Goal: Find specific fact: Find specific fact

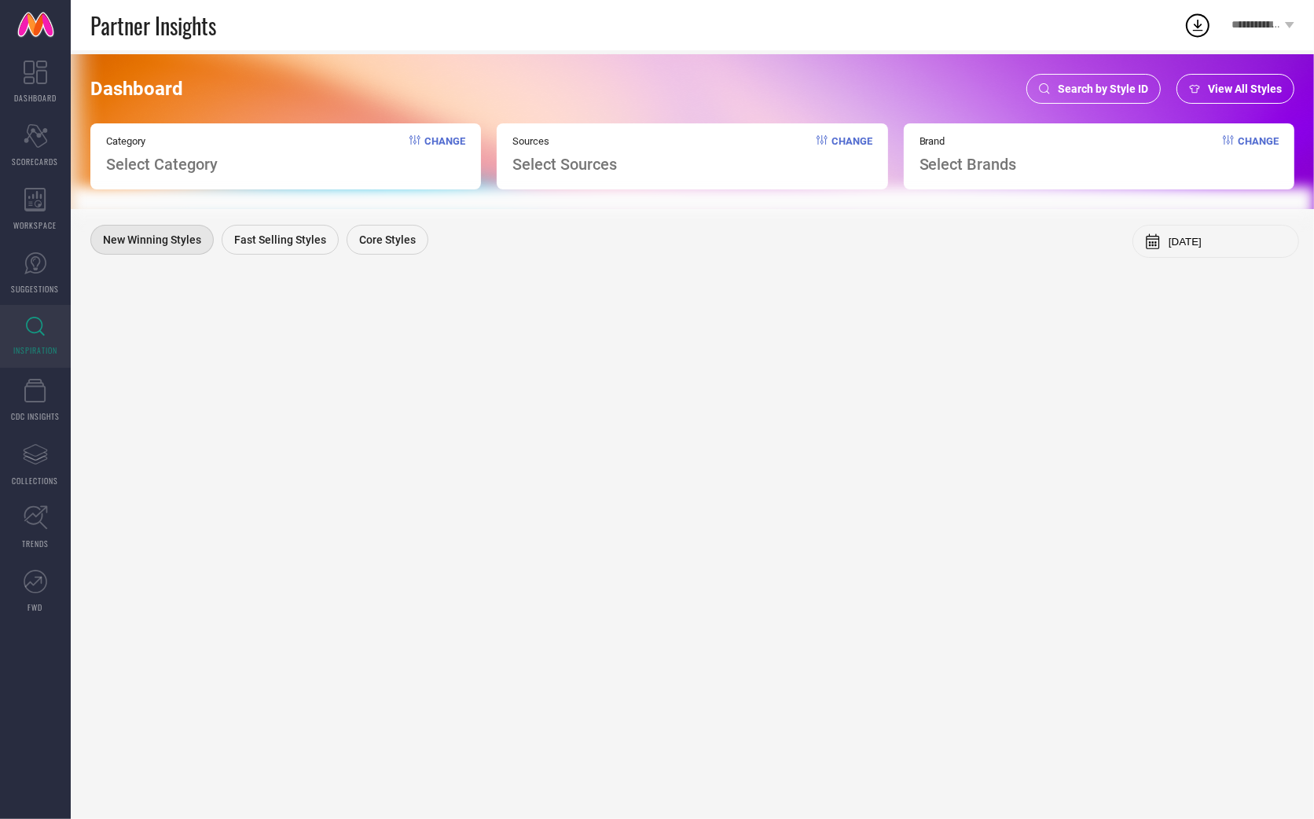
click at [1072, 81] on div "Search by Style ID" at bounding box center [1094, 89] width 134 height 30
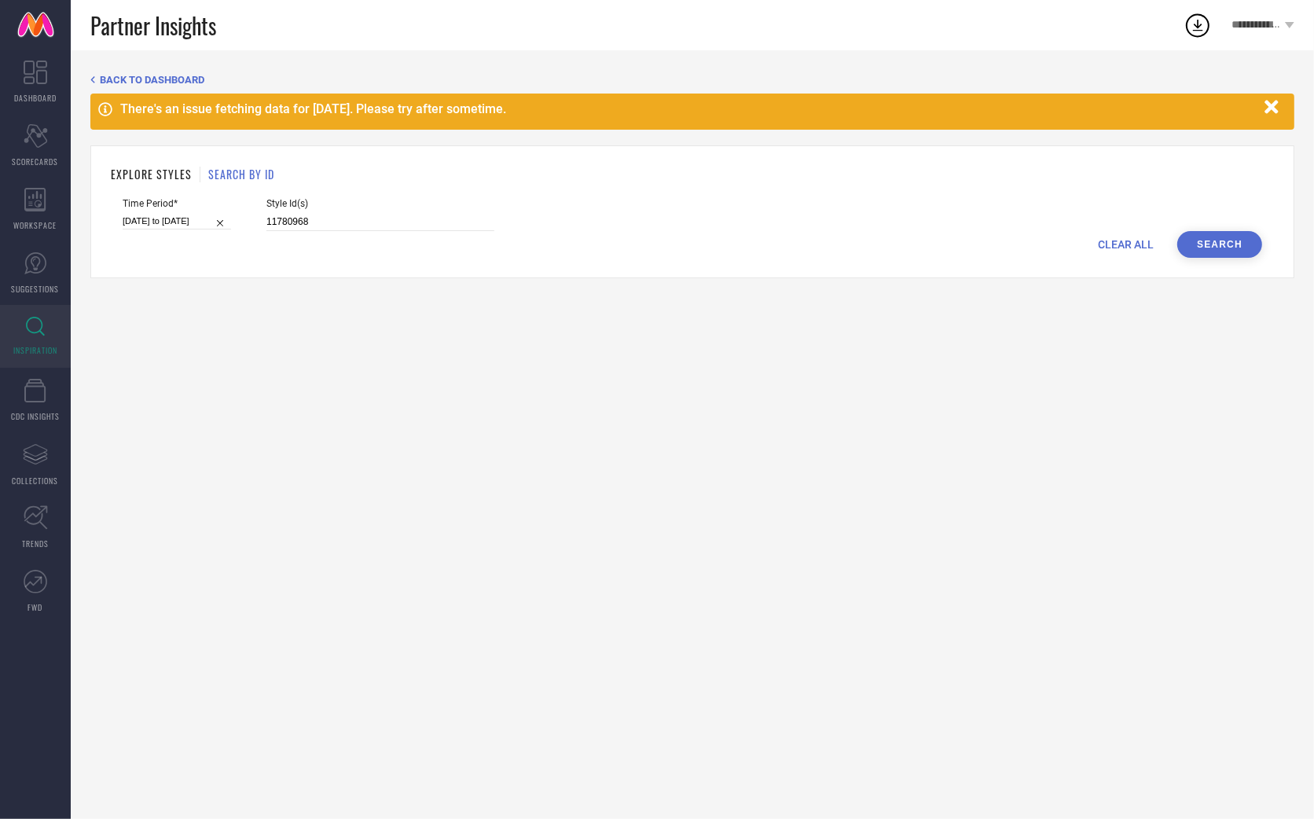
click at [156, 221] on input "[DATE] to [DATE]" at bounding box center [177, 221] width 108 height 17
select select "1"
select select "2025"
select select "2"
select select "2025"
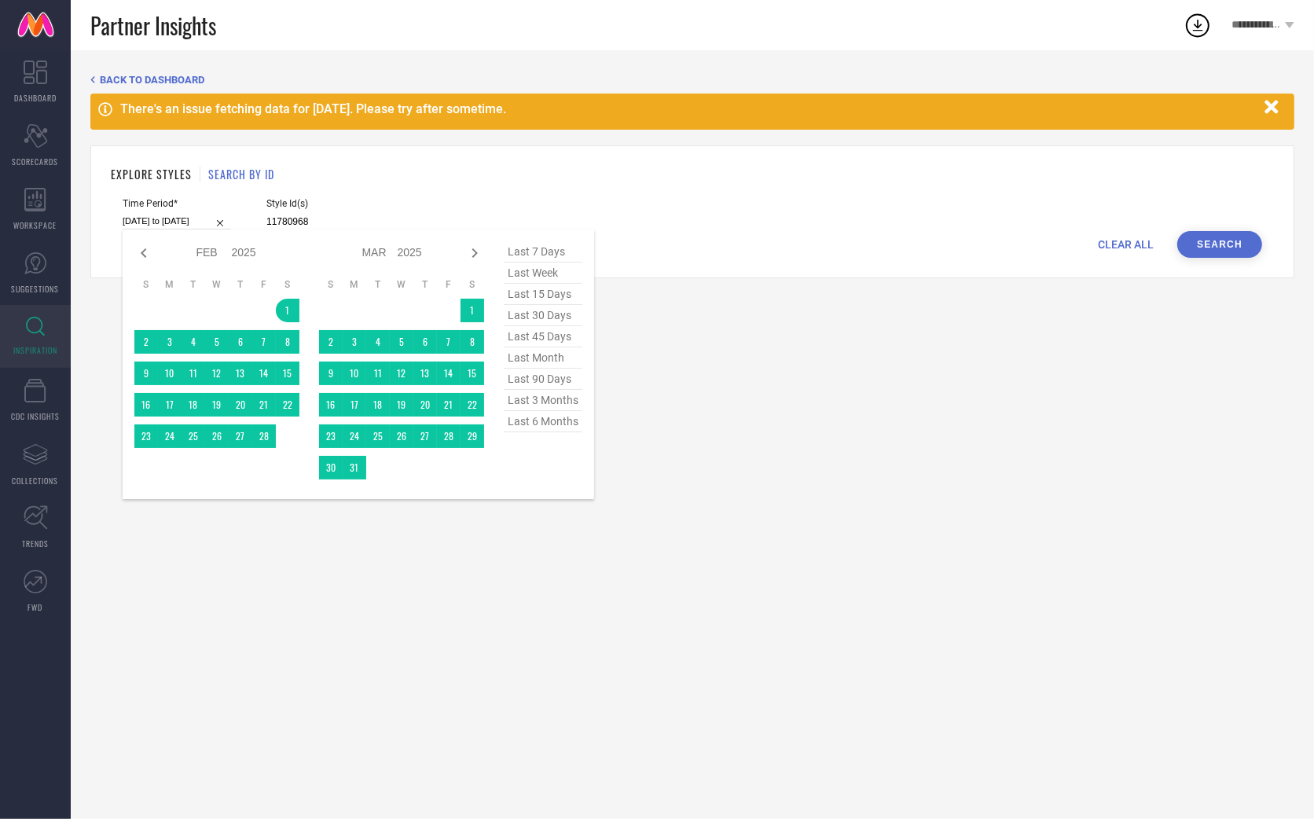
click at [535, 414] on span "last 6 months" at bounding box center [543, 421] width 79 height 21
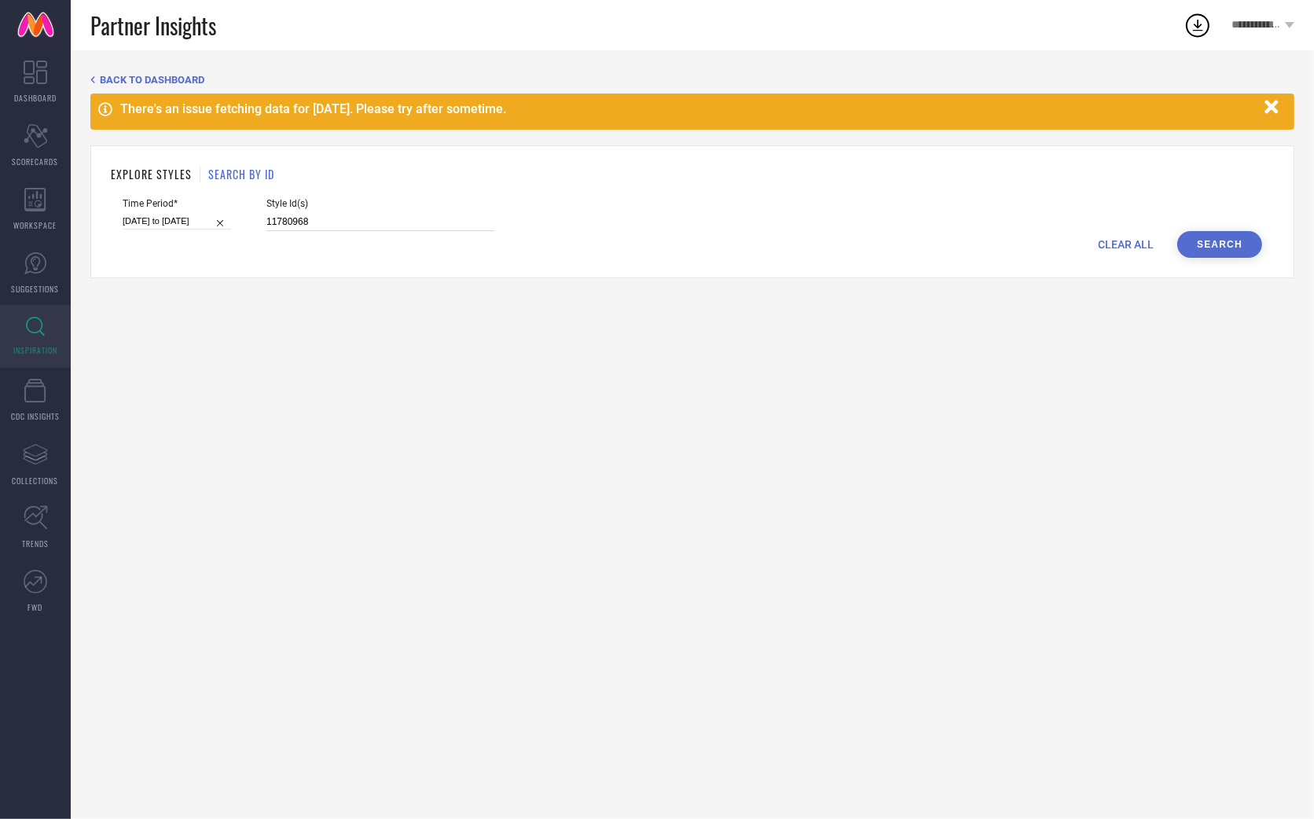
click at [278, 217] on input "11780968" at bounding box center [380, 222] width 228 height 18
click at [291, 218] on input at bounding box center [380, 222] width 228 height 18
paste input "31119299 13822368 25795266 32070712 29776386 29776384 31119421 31061055 3092642…"
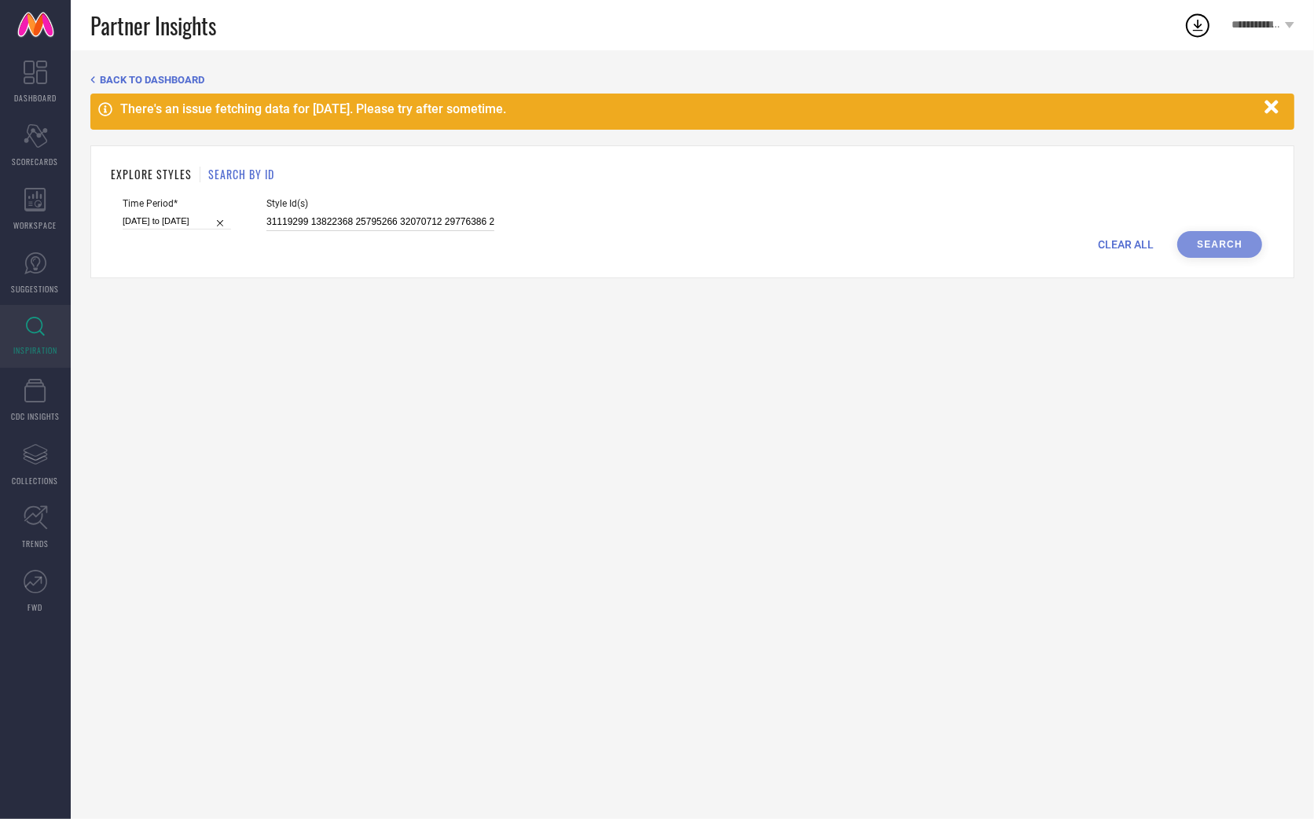
scroll to position [0, 791]
type input "31119299 13822368 25795266 32070712 29776386 29776384 31119421 31061055 3092642…"
click at [1242, 241] on button "Search" at bounding box center [1220, 244] width 85 height 27
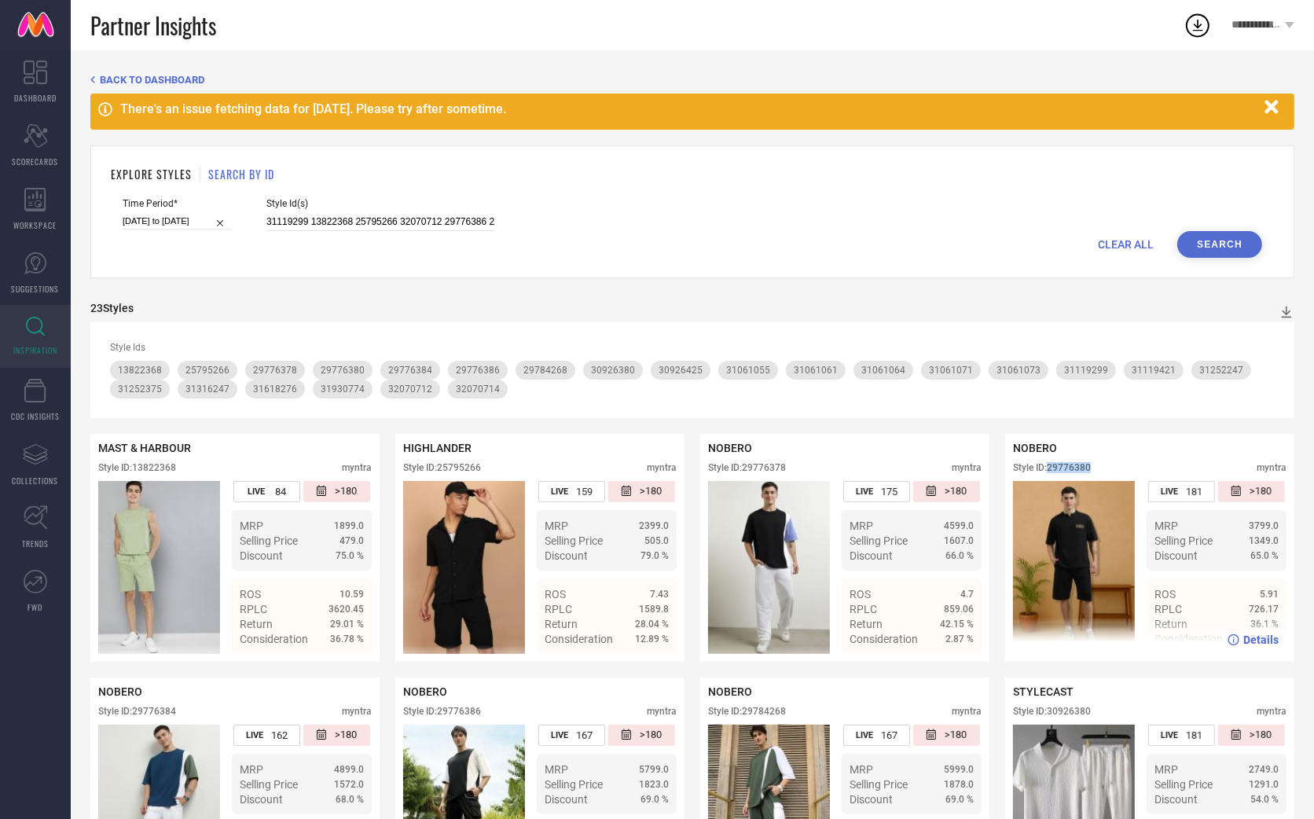
drag, startPoint x: 1104, startPoint y: 461, endPoint x: 1053, endPoint y: 463, distance: 51.1
click at [1053, 463] on div "Style ID: 29776380 myntra" at bounding box center [1150, 471] width 274 height 19
copy div "29776380"
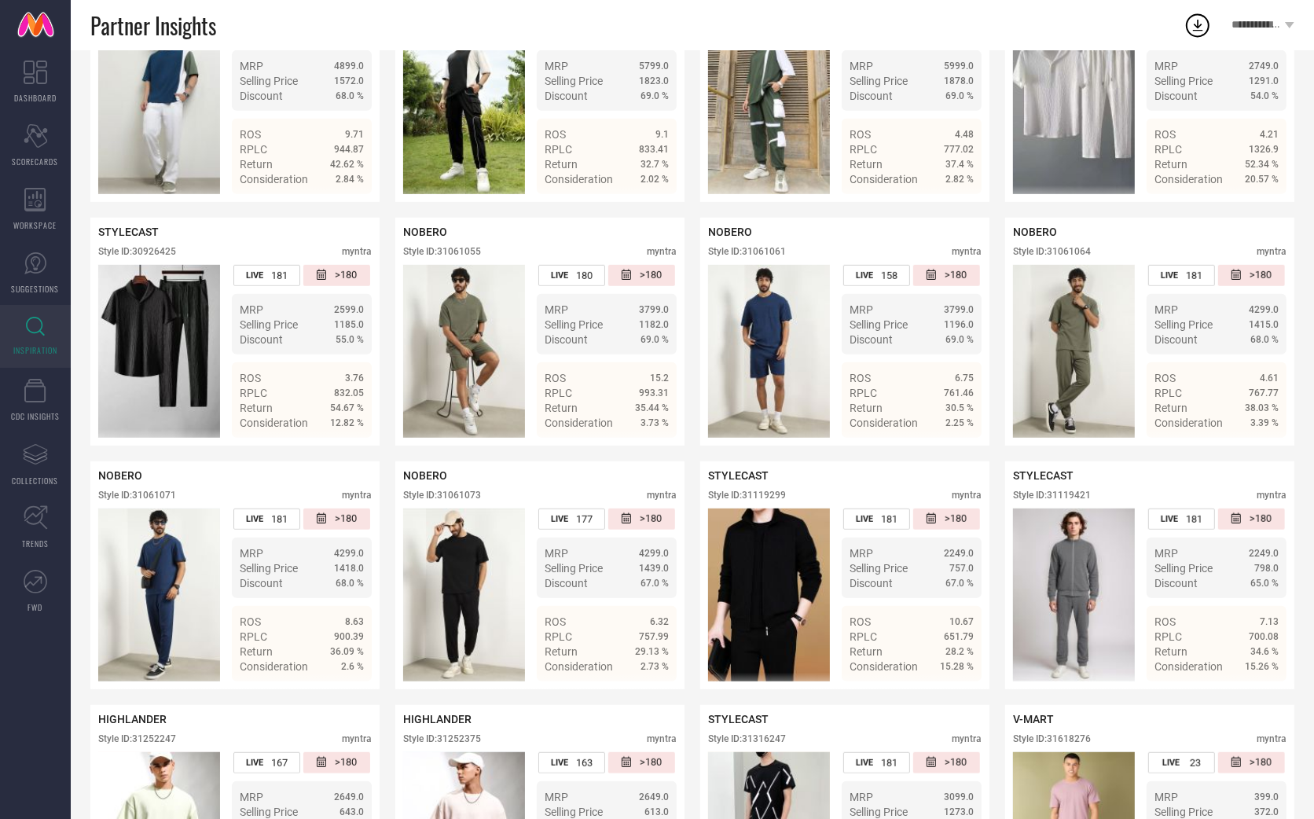
scroll to position [773, 0]
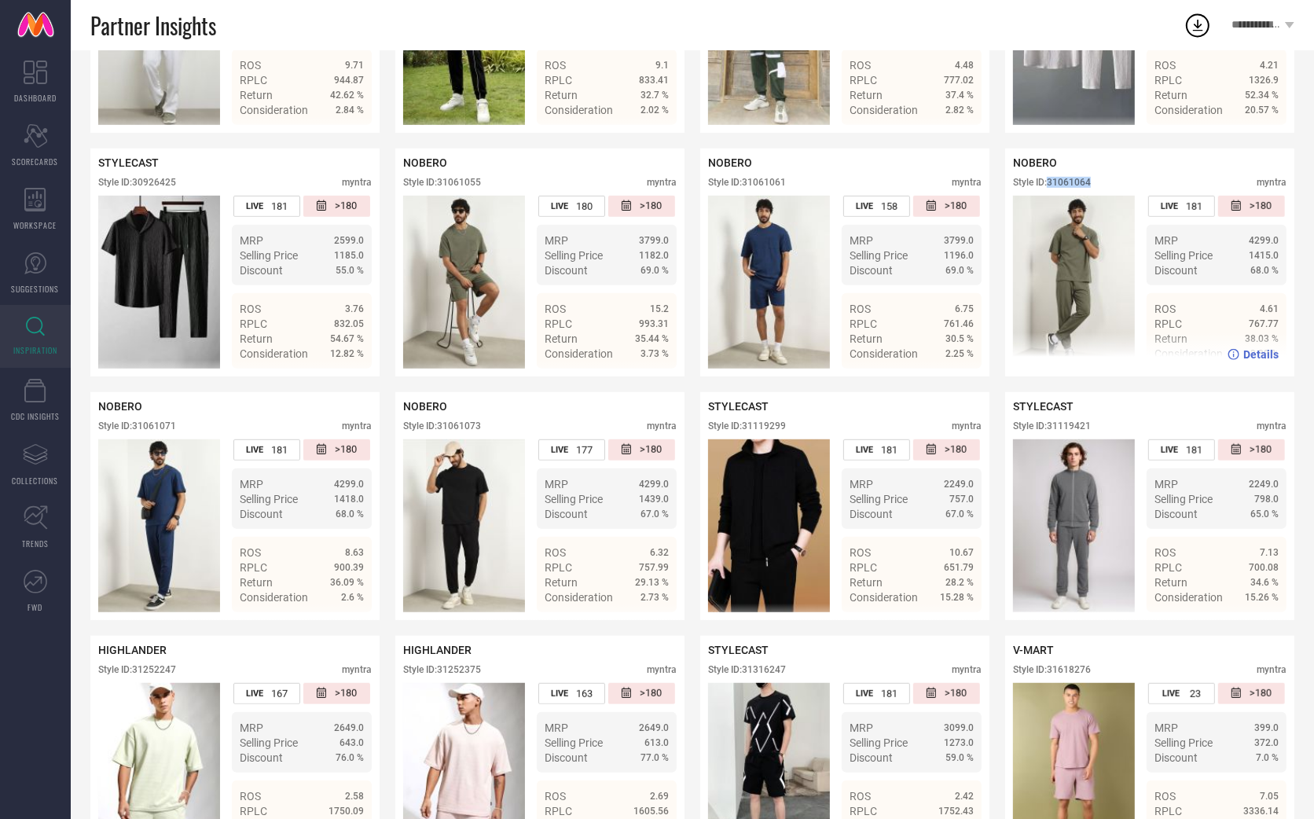
drag, startPoint x: 1100, startPoint y: 179, endPoint x: 1052, endPoint y: 179, distance: 48.0
click at [1052, 179] on div "Style ID: 31061064 myntra" at bounding box center [1150, 186] width 274 height 19
copy div "31061064"
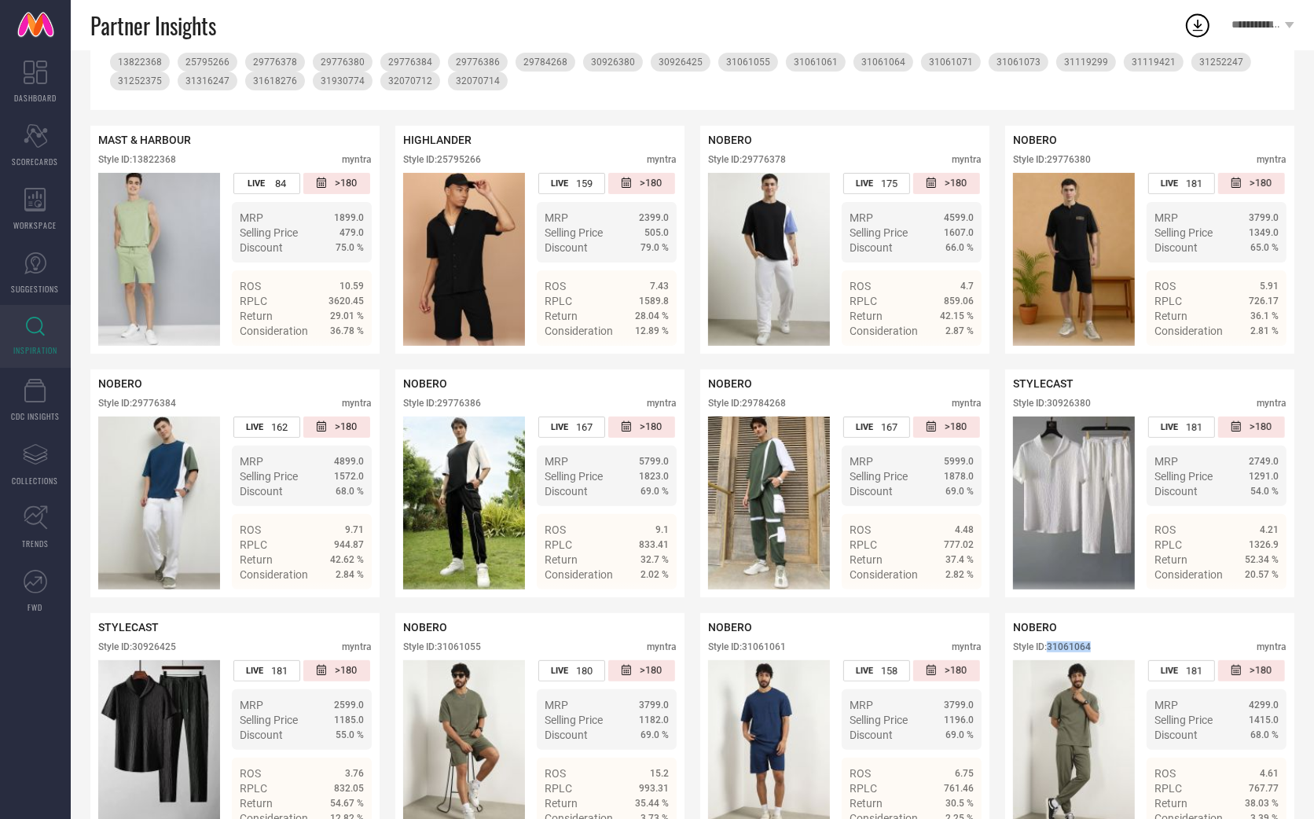
scroll to position [395, 0]
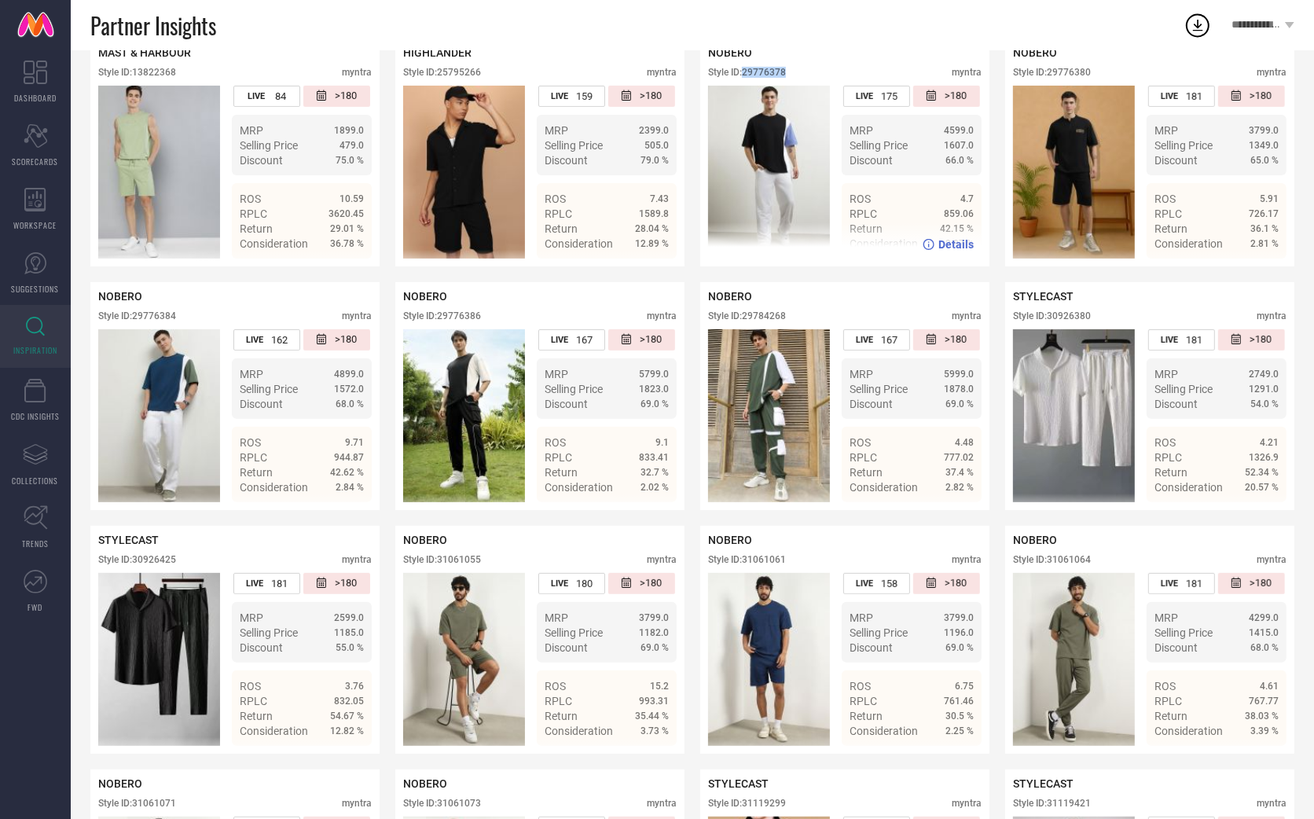
drag, startPoint x: 798, startPoint y: 68, endPoint x: 745, endPoint y: 69, distance: 52.7
click at [745, 69] on div "Style ID: 29776378 myntra" at bounding box center [845, 76] width 274 height 19
copy div "29776378"
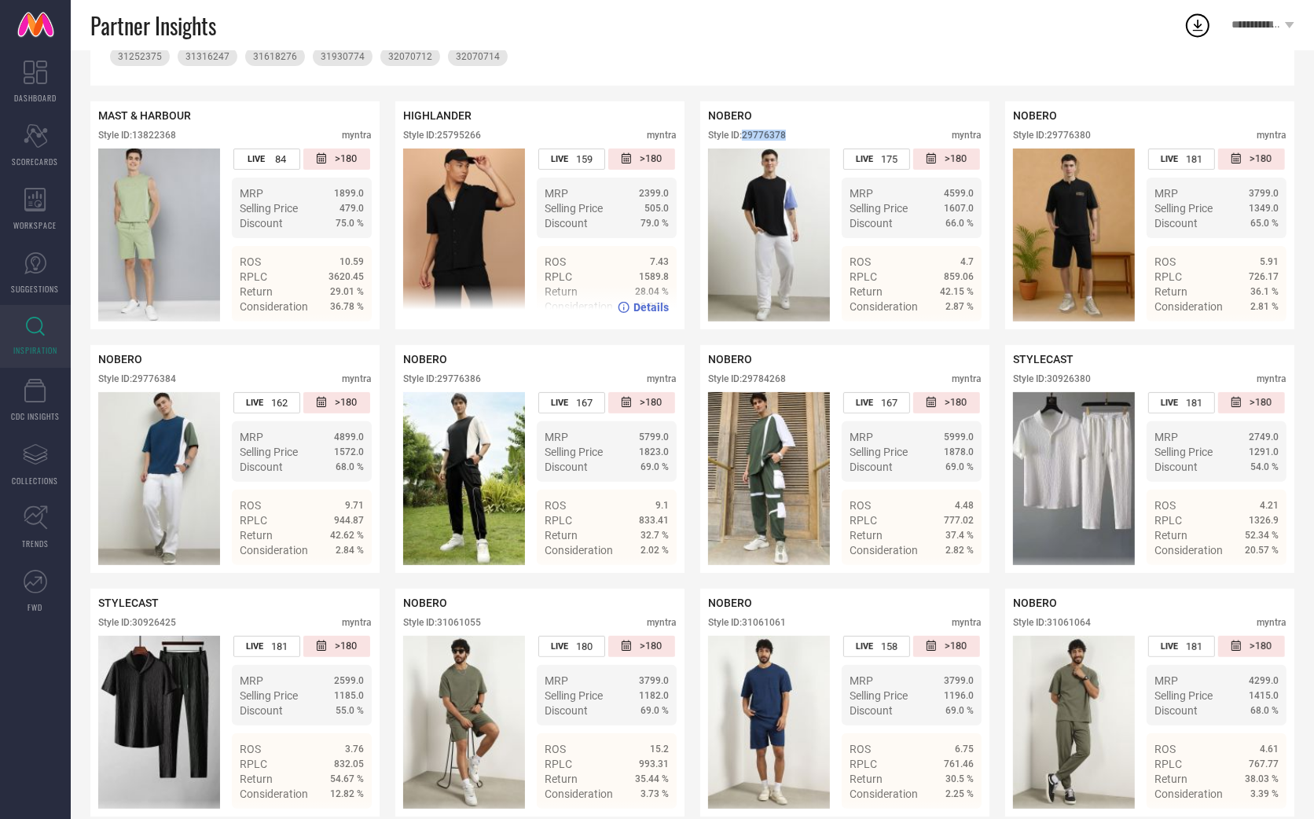
scroll to position [0, 0]
